Goal: Task Accomplishment & Management: Manage account settings

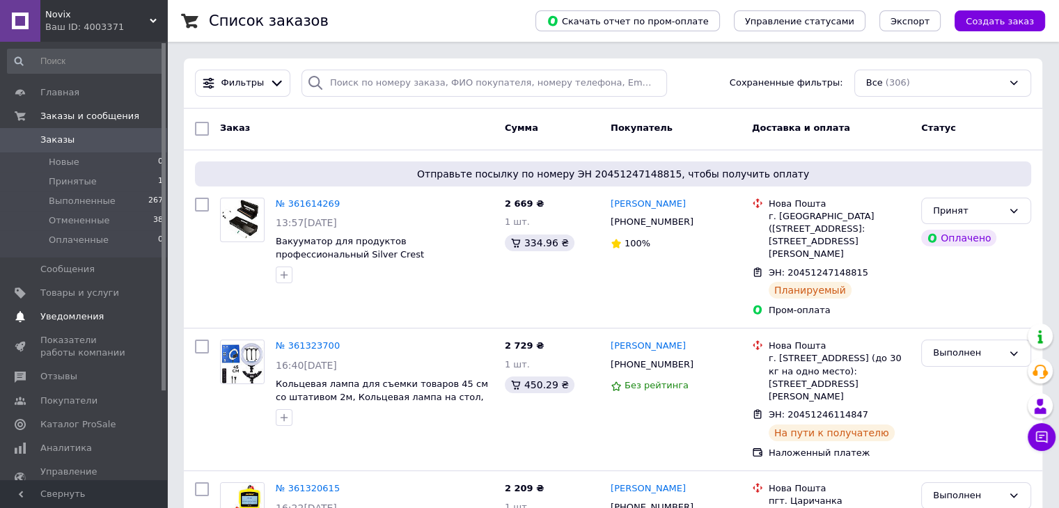
click at [76, 315] on span "Уведомления" at bounding box center [71, 316] width 63 height 13
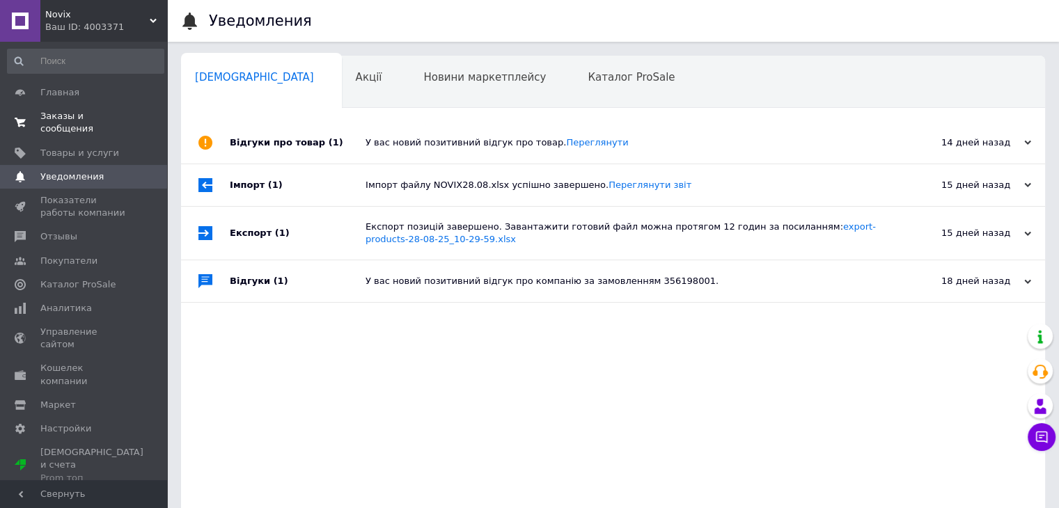
click at [96, 119] on span "Заказы и сообщения" at bounding box center [84, 122] width 88 height 25
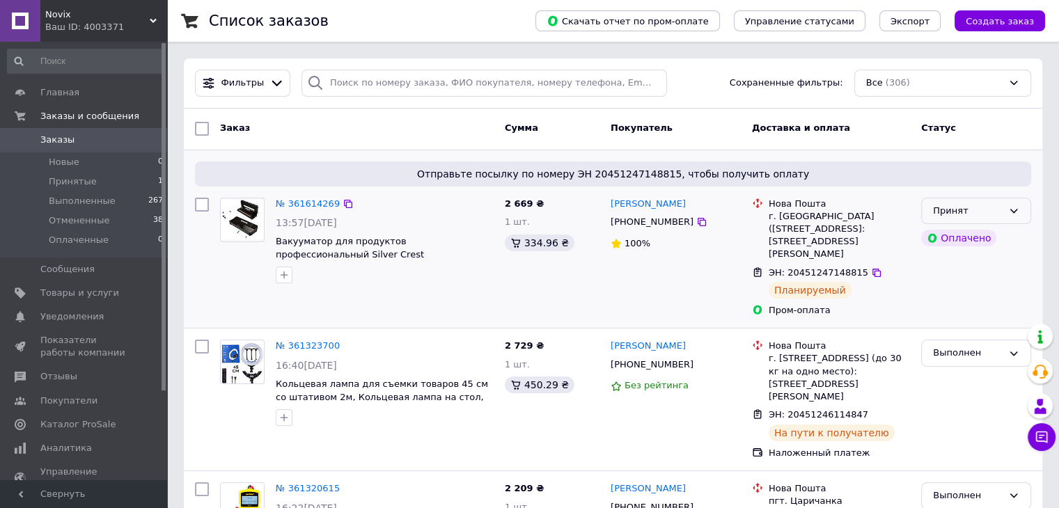
click at [972, 207] on div "Принят" at bounding box center [968, 211] width 70 height 15
click at [966, 237] on li "Выполнен" at bounding box center [976, 240] width 109 height 26
click at [67, 380] on span "Отзывы" at bounding box center [58, 376] width 37 height 13
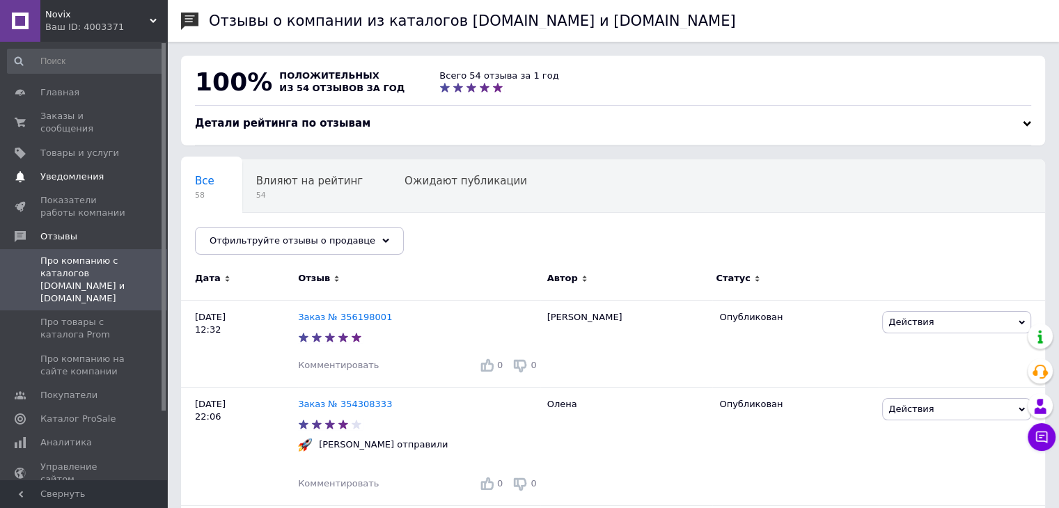
click at [92, 171] on span "Уведомления" at bounding box center [71, 177] width 63 height 13
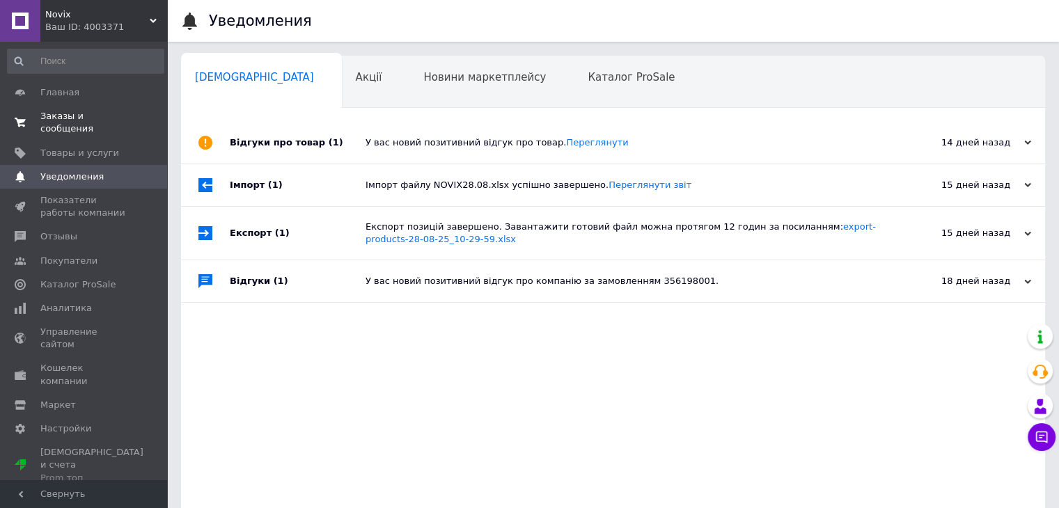
click at [81, 115] on span "Заказы и сообщения" at bounding box center [84, 122] width 88 height 25
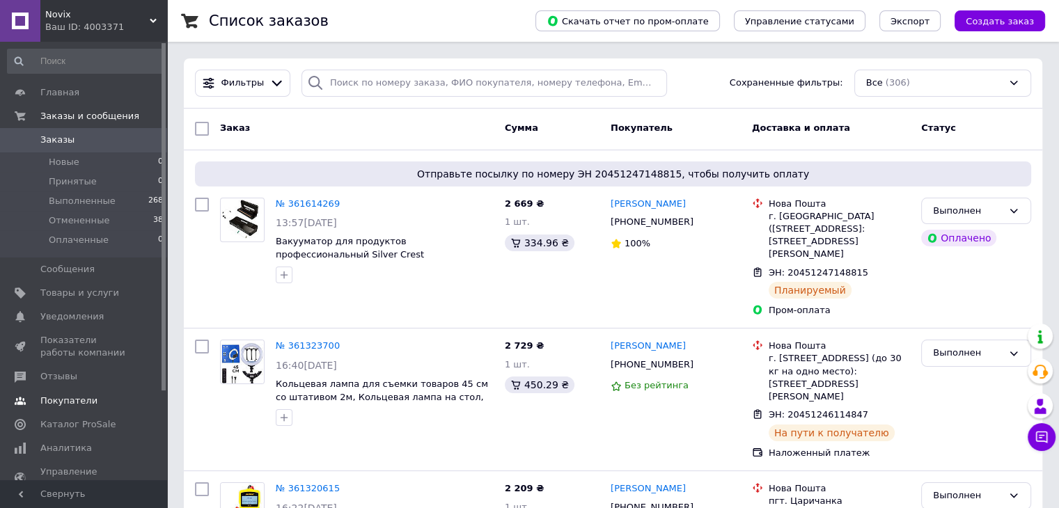
drag, startPoint x: 59, startPoint y: 387, endPoint x: 61, endPoint y: 367, distance: 20.2
click at [58, 385] on link "Отзывы" at bounding box center [85, 377] width 171 height 24
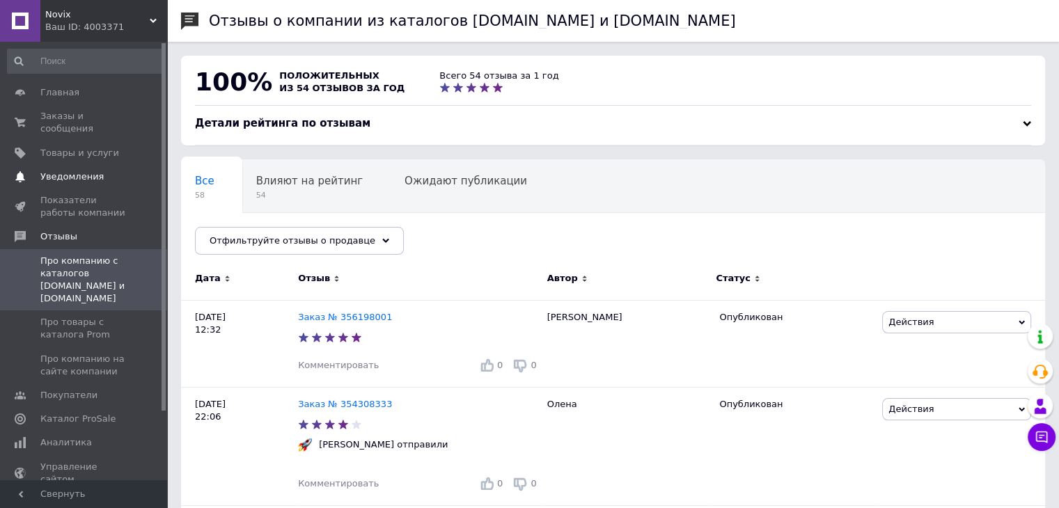
click at [79, 171] on span "Уведомления" at bounding box center [71, 177] width 63 height 13
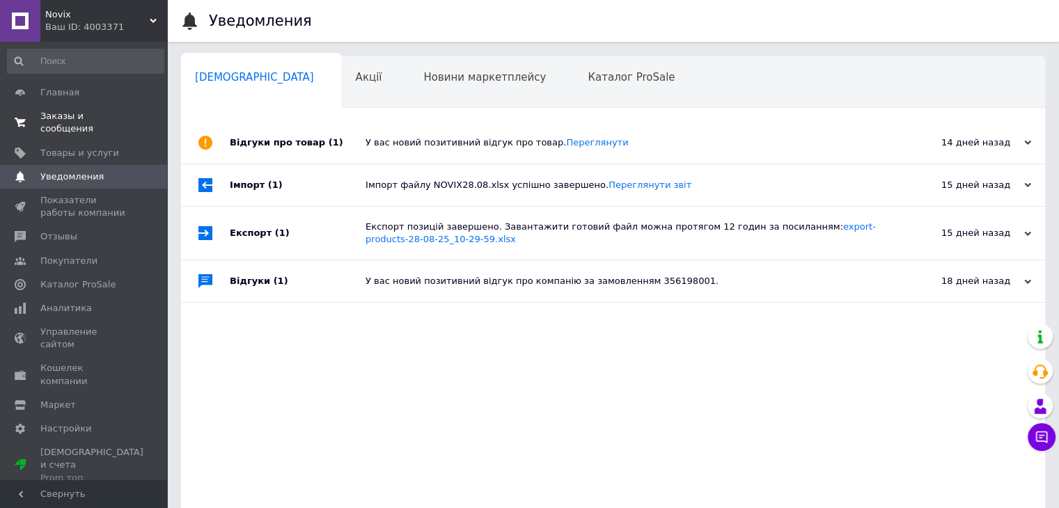
click at [89, 112] on span "Заказы и сообщения" at bounding box center [84, 122] width 88 height 25
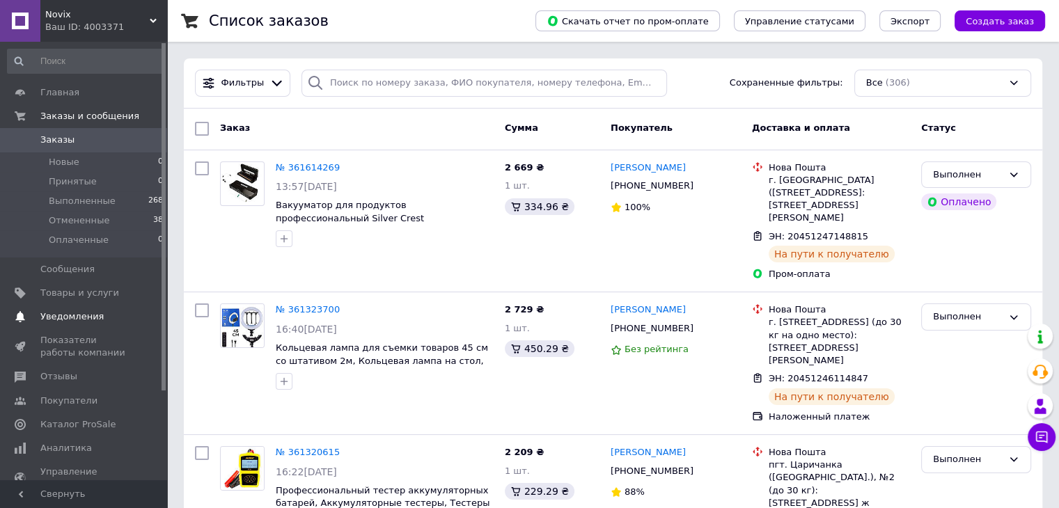
click at [52, 318] on span "Уведомления" at bounding box center [71, 316] width 63 height 13
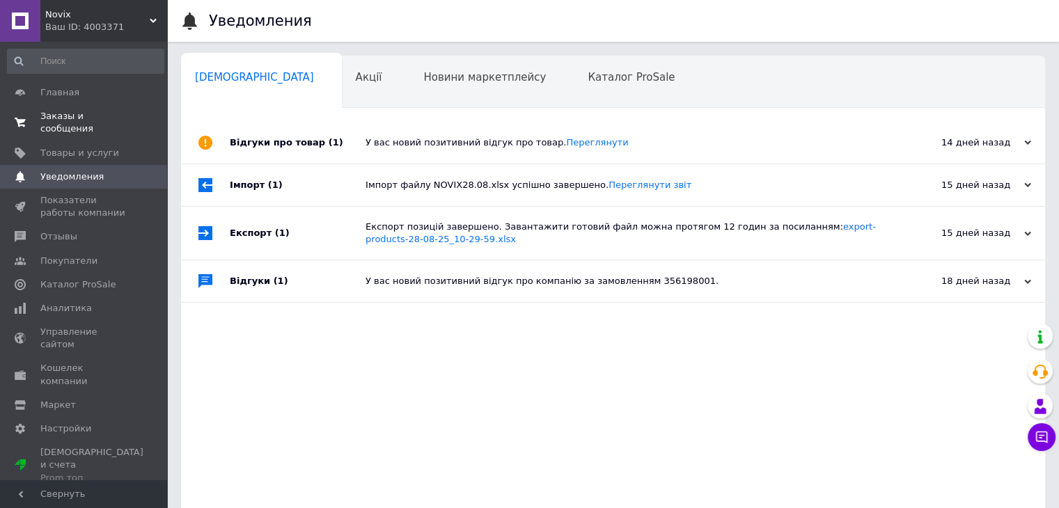
click at [88, 120] on span "Заказы и сообщения" at bounding box center [84, 122] width 88 height 25
